Goal: Task Accomplishment & Management: Manage account settings

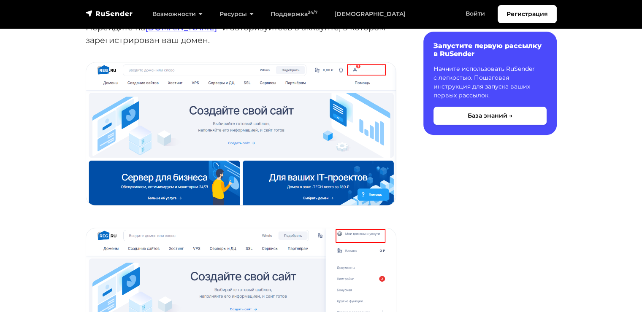
scroll to position [211, 0]
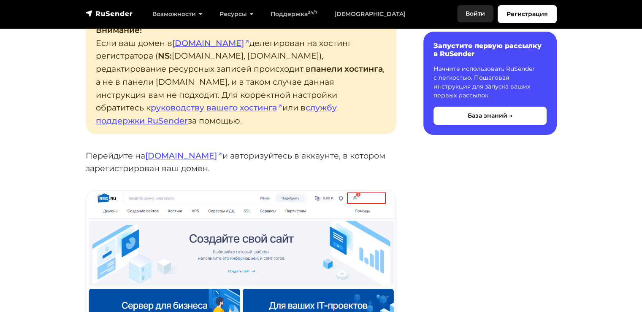
click at [469, 14] on link "Войти" at bounding box center [475, 13] width 36 height 17
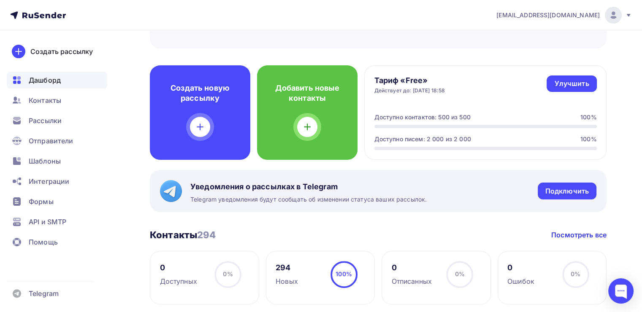
scroll to position [253, 0]
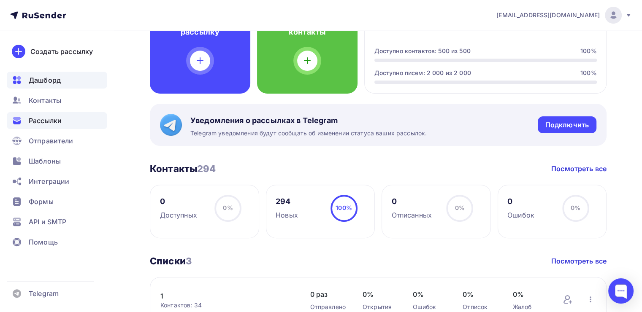
click at [47, 119] on span "Рассылки" at bounding box center [45, 121] width 33 height 10
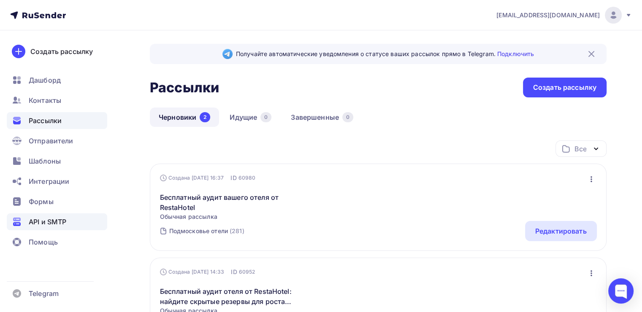
click at [55, 219] on span "API и SMTP" at bounding box center [48, 222] width 38 height 10
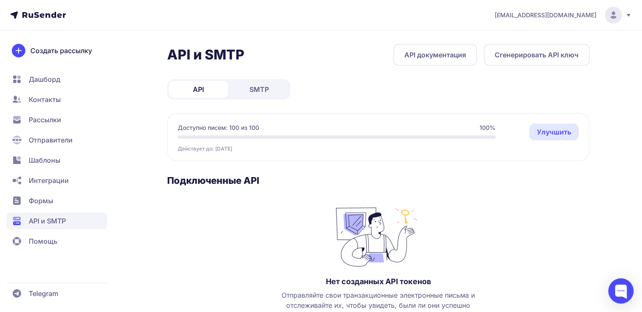
click at [260, 97] on div "API SMTP" at bounding box center [228, 89] width 123 height 20
click at [260, 93] on span "SMTP" at bounding box center [258, 89] width 19 height 10
click at [193, 93] on span "API" at bounding box center [198, 89] width 11 height 10
click at [48, 142] on span "Отправители" at bounding box center [51, 140] width 44 height 10
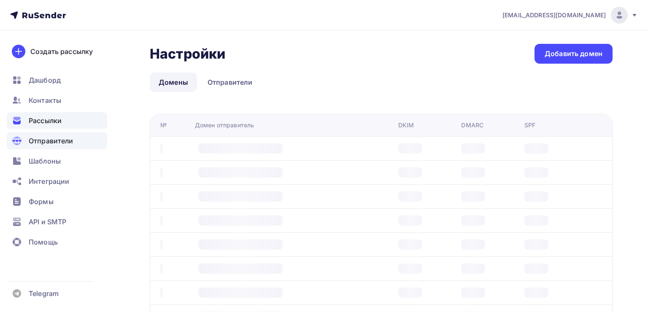
drag, startPoint x: 0, startPoint y: 0, endPoint x: 51, endPoint y: 119, distance: 129.5
click at [51, 119] on span "Рассылки" at bounding box center [45, 121] width 33 height 10
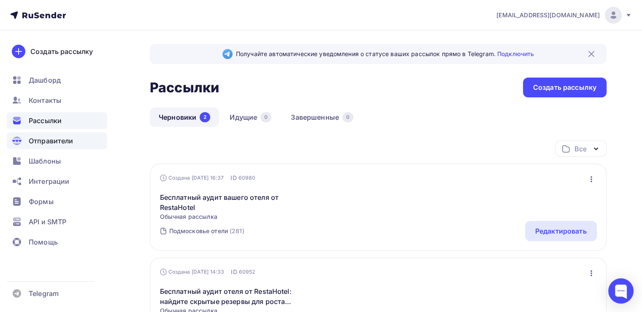
click at [47, 141] on span "Отправители" at bounding box center [51, 141] width 45 height 10
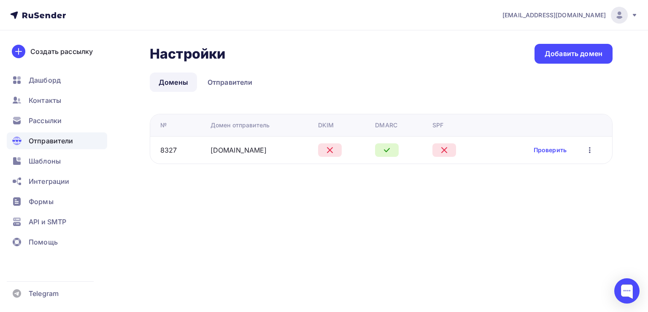
click at [331, 147] on icon at bounding box center [330, 150] width 10 height 10
click at [561, 146] on link "Проверить" at bounding box center [550, 150] width 33 height 8
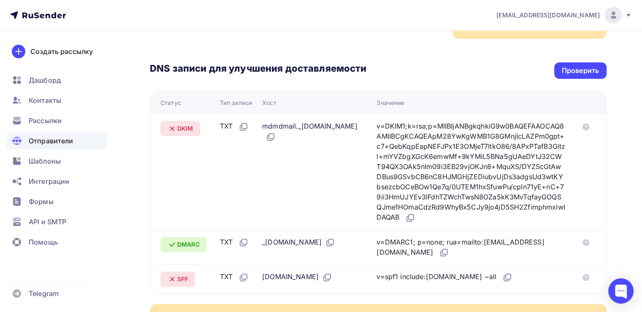
scroll to position [211, 0]
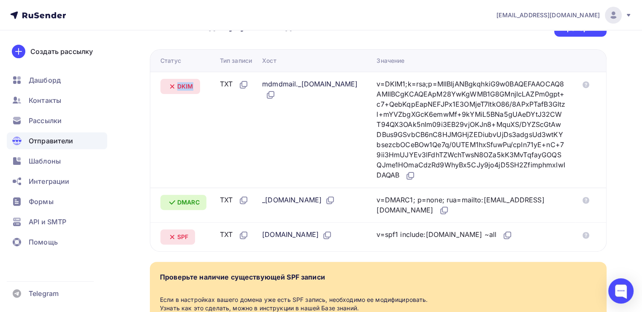
drag, startPoint x: 192, startPoint y: 86, endPoint x: 156, endPoint y: 86, distance: 36.7
click at [156, 86] on td "DKIM" at bounding box center [183, 130] width 66 height 116
copy span "DKIM"
drag, startPoint x: 233, startPoint y: 83, endPoint x: 218, endPoint y: 83, distance: 14.8
click at [218, 83] on td "TXT" at bounding box center [238, 130] width 42 height 116
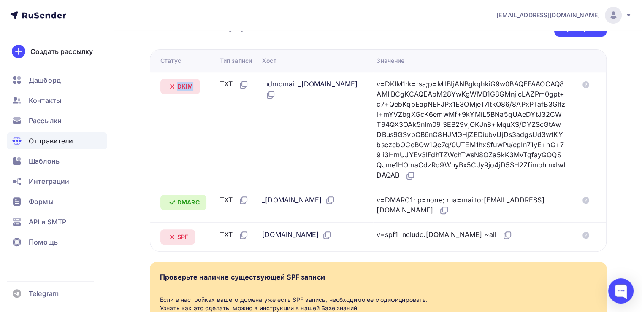
copy div "TXT"
drag, startPoint x: 278, startPoint y: 95, endPoint x: 264, endPoint y: 84, distance: 17.6
click at [264, 84] on td "mdmdmail._[DOMAIN_NAME]" at bounding box center [316, 130] width 114 height 116
copy div "mdmdmail._[DOMAIN_NAME]"
click at [415, 181] on icon at bounding box center [410, 176] width 10 height 10
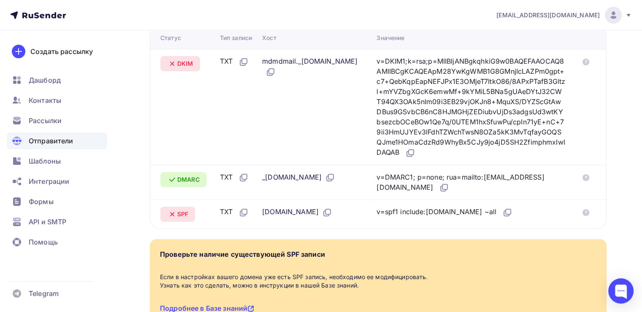
scroll to position [253, 0]
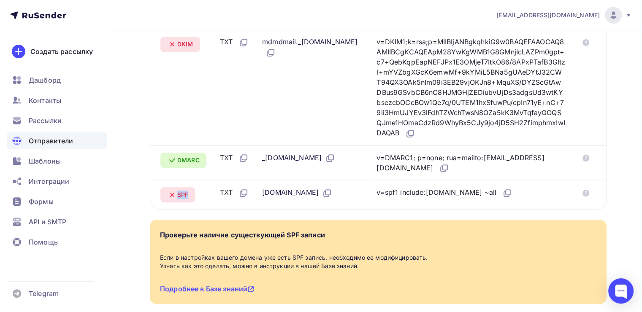
drag, startPoint x: 192, startPoint y: 204, endPoint x: 172, endPoint y: 204, distance: 19.8
click at [172, 203] on div "SPF" at bounding box center [177, 194] width 35 height 15
copy span "SPF"
drag, startPoint x: 232, startPoint y: 200, endPoint x: 221, endPoint y: 200, distance: 11.0
click at [221, 198] on div "TXT" at bounding box center [234, 192] width 29 height 11
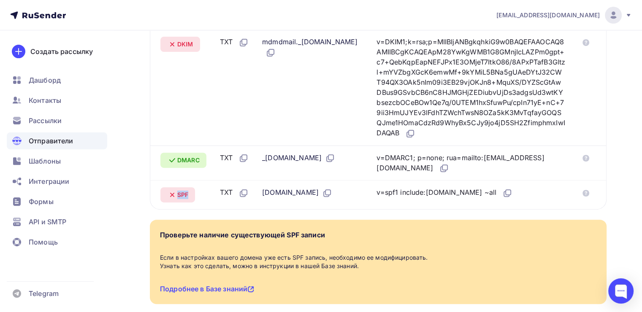
copy div "TXT"
drag, startPoint x: 319, startPoint y: 199, endPoint x: 255, endPoint y: 203, distance: 64.7
click at [255, 203] on tr "SPF TXT [DOMAIN_NAME] v=spf1 include:[DOMAIN_NAME] ~all" at bounding box center [378, 194] width 456 height 29
click at [328, 198] on icon at bounding box center [327, 193] width 10 height 10
drag, startPoint x: 393, startPoint y: 201, endPoint x: 511, endPoint y: 201, distance: 118.2
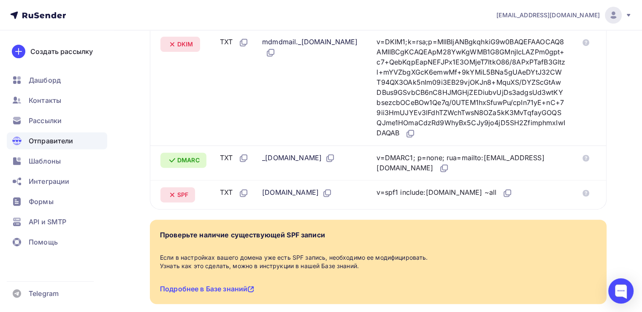
click at [511, 201] on td "v=spf1 include:[DOMAIN_NAME] ~all" at bounding box center [474, 194] width 203 height 29
click at [502, 198] on icon at bounding box center [507, 193] width 10 height 10
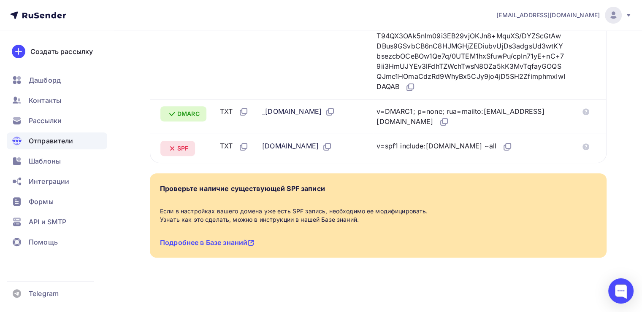
scroll to position [309, 0]
